Goal: Task Accomplishment & Management: Use online tool/utility

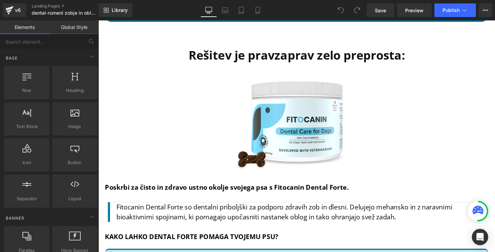
scroll to position [1709, 0]
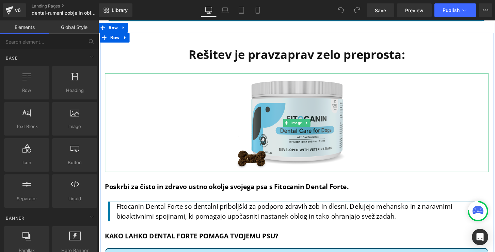
click at [280, 114] on img at bounding box center [305, 126] width 140 height 103
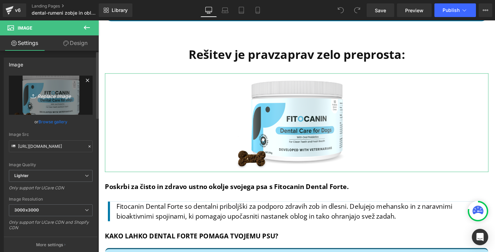
click at [43, 95] on icon "Replace Image" at bounding box center [51, 95] width 54 height 9
type input "C:\fakepath\Dental 1 .png"
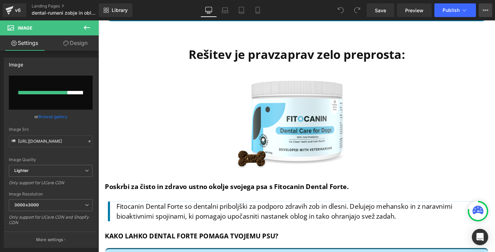
click at [486, 12] on icon at bounding box center [485, 9] width 5 height 5
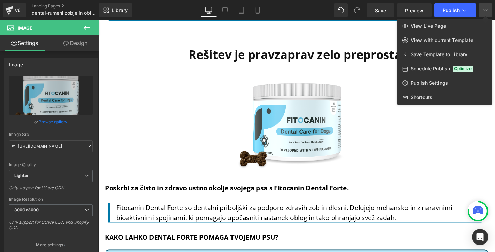
click at [379, 114] on div at bounding box center [296, 136] width 397 height 232
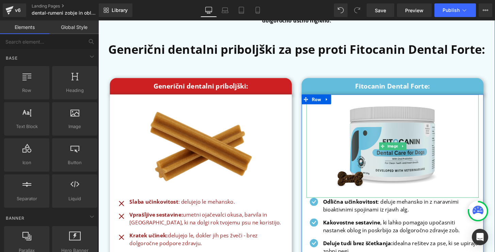
scroll to position [2903, 0]
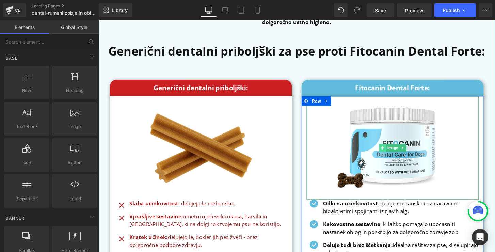
click at [395, 151] on span at bounding box center [393, 153] width 7 height 8
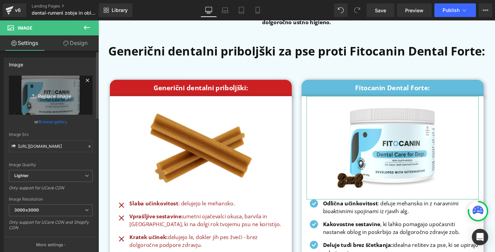
click at [44, 84] on link "Replace Image" at bounding box center [51, 95] width 84 height 39
type input "C:\fakepath\Dental 1 -2.png"
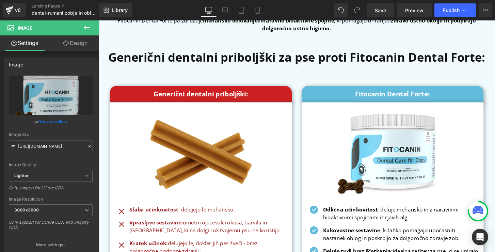
scroll to position [2897, 0]
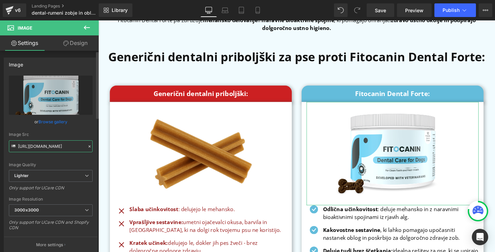
click at [57, 148] on input "https://ucarecdn.com/36fa416a-8c81-4821-9aa7-778e37769fa1/-/format/auto/-/previ…" at bounding box center [51, 146] width 84 height 12
type input "https://ucarecdn.com/317e2692-3d45-4821-815f-7aaabf8e921c/-/format/auto/-/previ…"
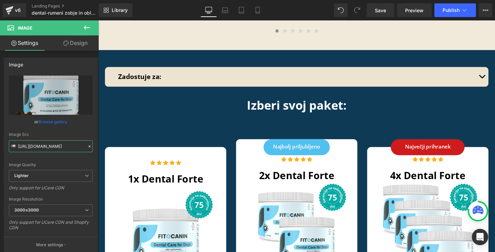
scroll to position [3282, 0]
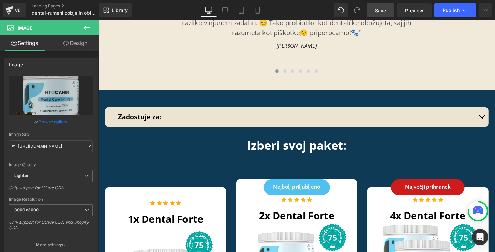
click at [382, 13] on span "Save" at bounding box center [380, 10] width 11 height 7
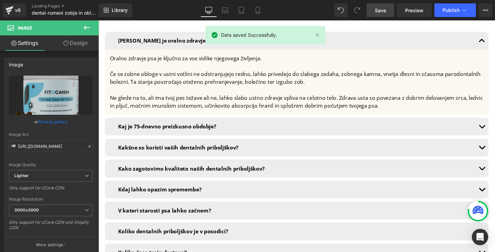
scroll to position [4445, 0]
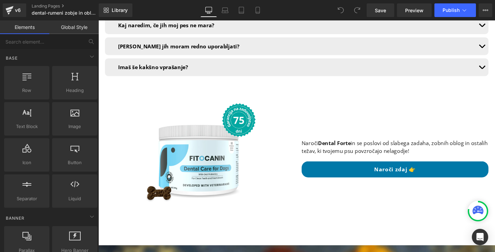
scroll to position [4764, 0]
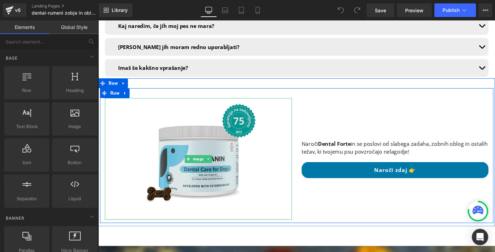
click at [194, 120] on img at bounding box center [202, 164] width 126 height 126
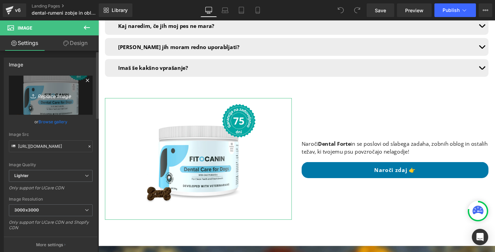
click at [50, 97] on icon "Replace Image" at bounding box center [51, 95] width 54 height 9
type input "C:\fakepath\Dental forte grechewwn - Copy (2)-2.png"
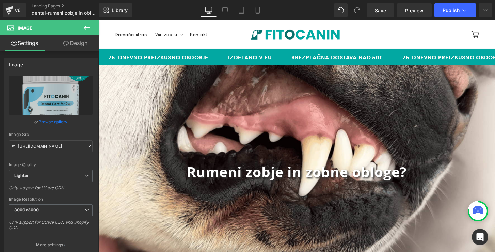
scroll to position [0, 0]
click at [383, 10] on span "Save" at bounding box center [380, 10] width 11 height 7
click at [12, 10] on icon at bounding box center [9, 10] width 8 height 17
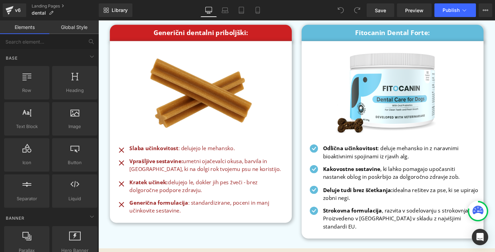
scroll to position [2984, 0]
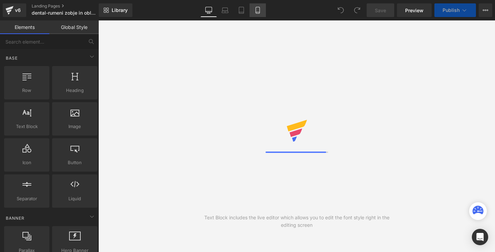
click at [258, 10] on icon at bounding box center [257, 10] width 7 height 7
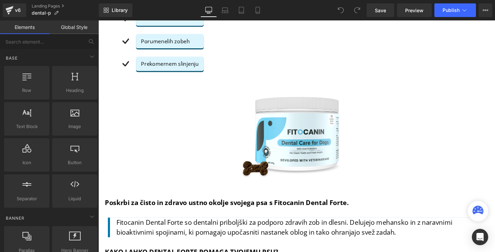
scroll to position [539, 0]
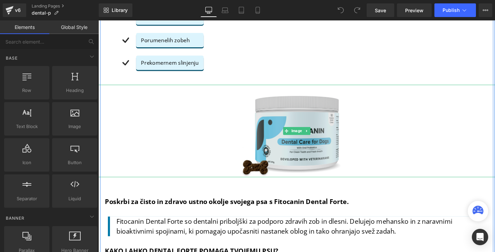
click at [274, 127] on img at bounding box center [304, 135] width 132 height 96
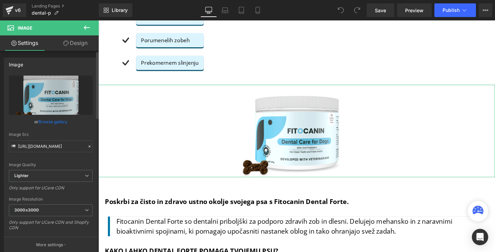
click at [43, 121] on link "Browse gallery" at bounding box center [52, 122] width 29 height 12
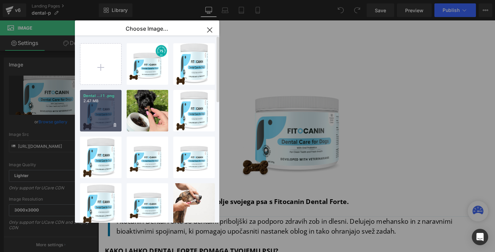
click at [0, 0] on p "Dental ...l 1 .png" at bounding box center [0, 0] width 0 height 0
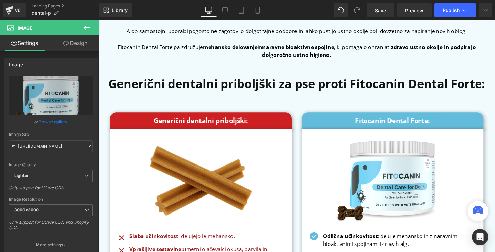
scroll to position [1725, 0]
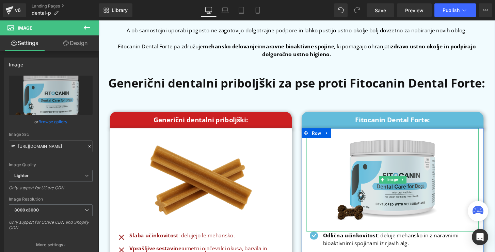
click at [394, 160] on img at bounding box center [404, 185] width 127 height 107
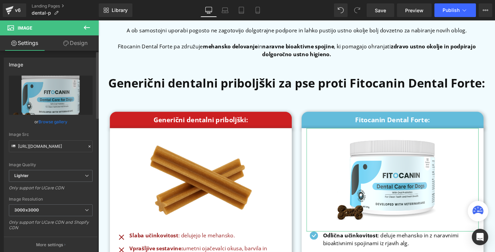
click at [53, 122] on link "Browse gallery" at bounding box center [52, 122] width 29 height 12
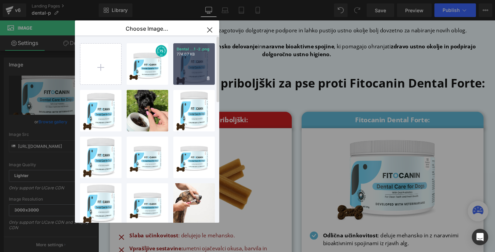
click at [0, 0] on div "Dental ...1 -2.png 774.07 KB" at bounding box center [0, 0] width 0 height 0
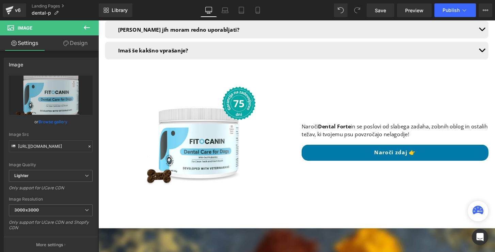
scroll to position [3615, 0]
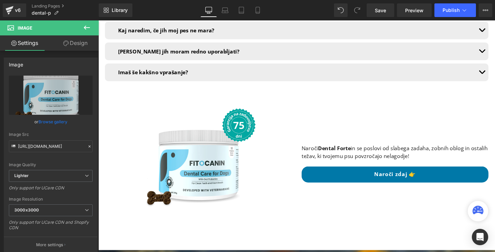
click at [199, 124] on div "Image" at bounding box center [202, 169] width 194 height 126
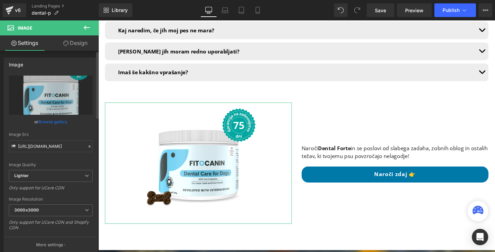
click at [55, 124] on link "Browse gallery" at bounding box center [52, 122] width 29 height 12
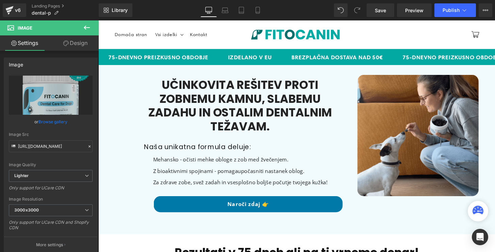
scroll to position [0, 0]
click at [382, 10] on span "Save" at bounding box center [380, 10] width 11 height 7
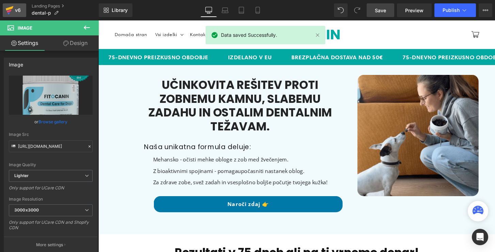
click at [14, 9] on div "v6" at bounding box center [18, 10] width 9 height 9
